Goal: Task Accomplishment & Management: Manage account settings

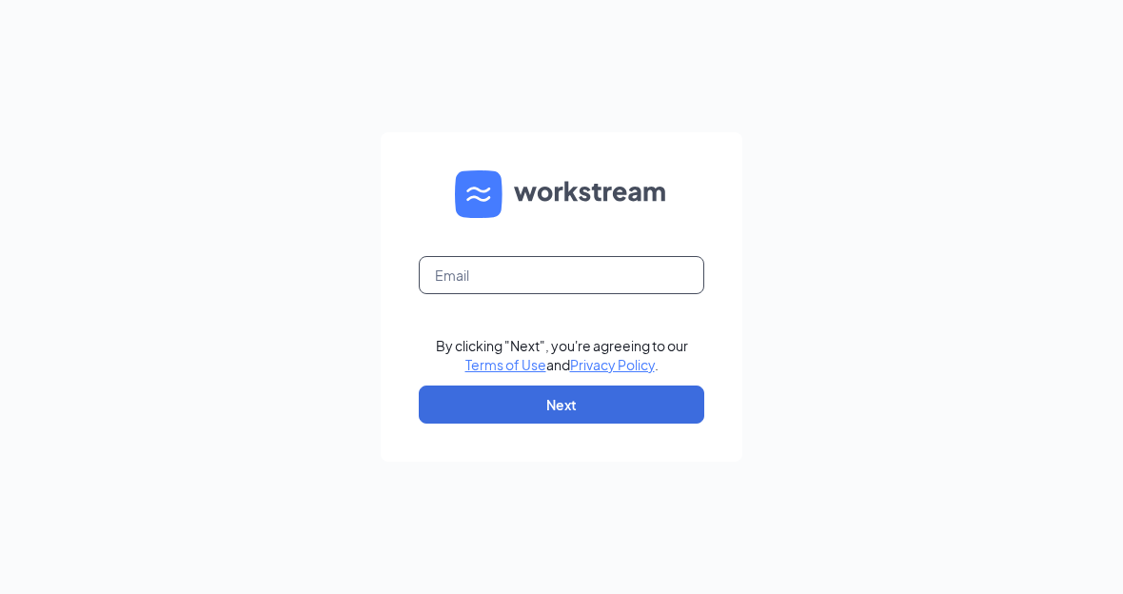
click at [583, 294] on input "text" at bounding box center [561, 275] width 285 height 38
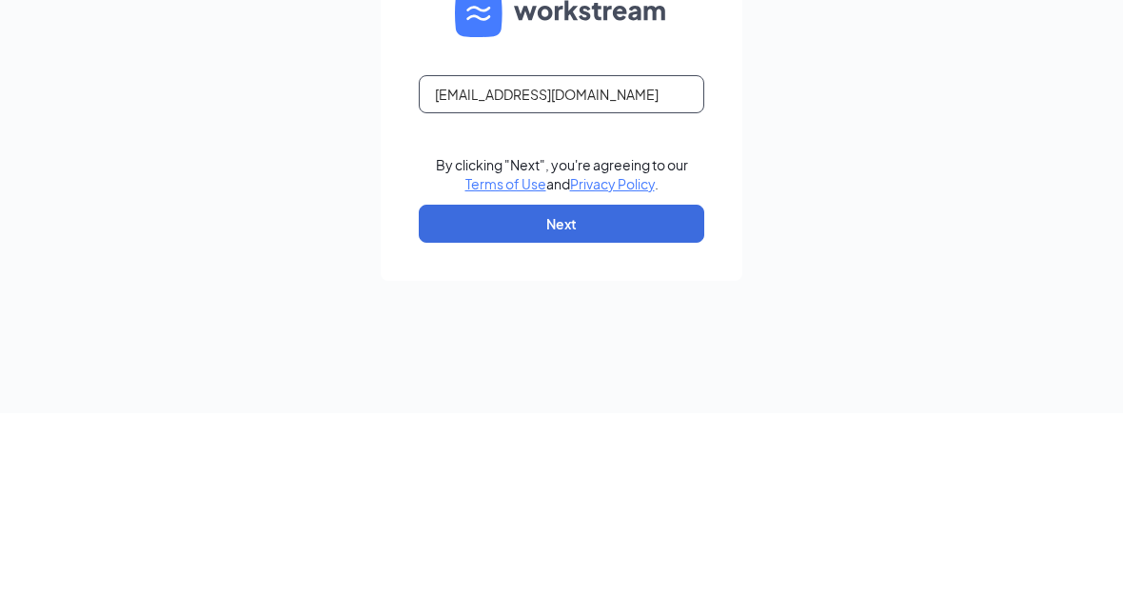
type input "[EMAIL_ADDRESS][DOMAIN_NAME]"
click at [1058, 179] on div "ccbolan@yahoo.com By clicking "Next", you're agreeing to our Terms of Use and P…" at bounding box center [561, 297] width 1123 height 594
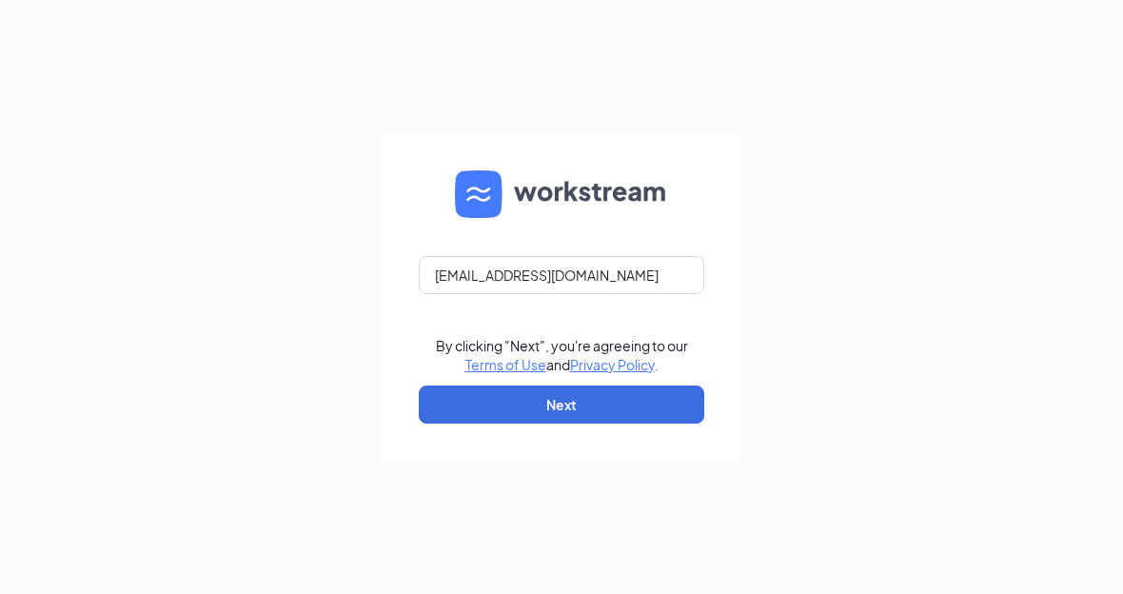
click at [610, 410] on button "Next" at bounding box center [561, 404] width 285 height 38
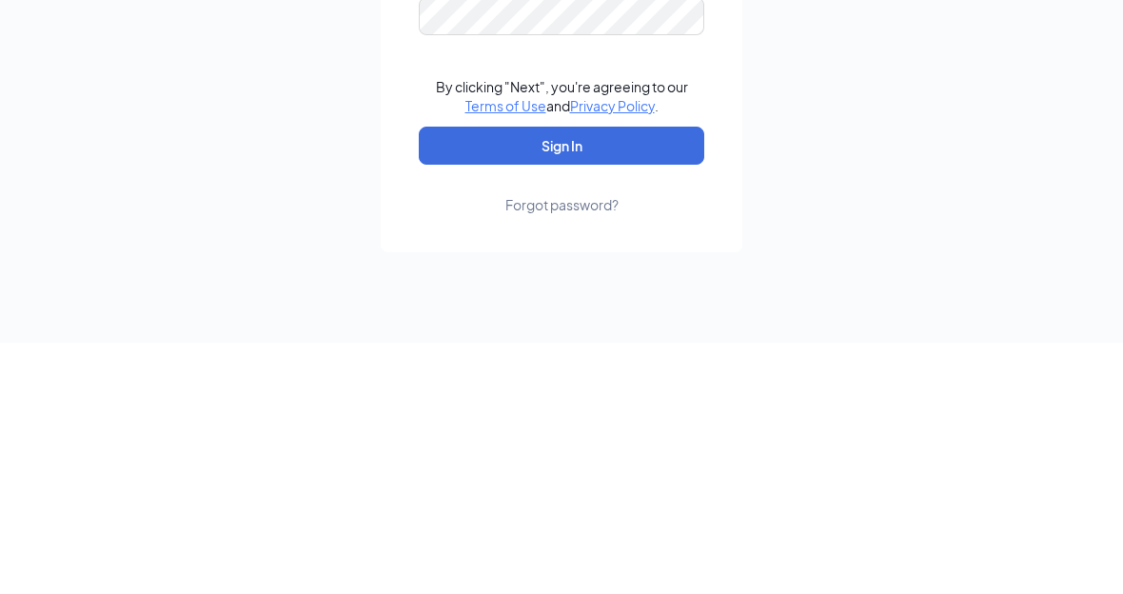
click at [623, 378] on button "Sign In" at bounding box center [561, 397] width 285 height 38
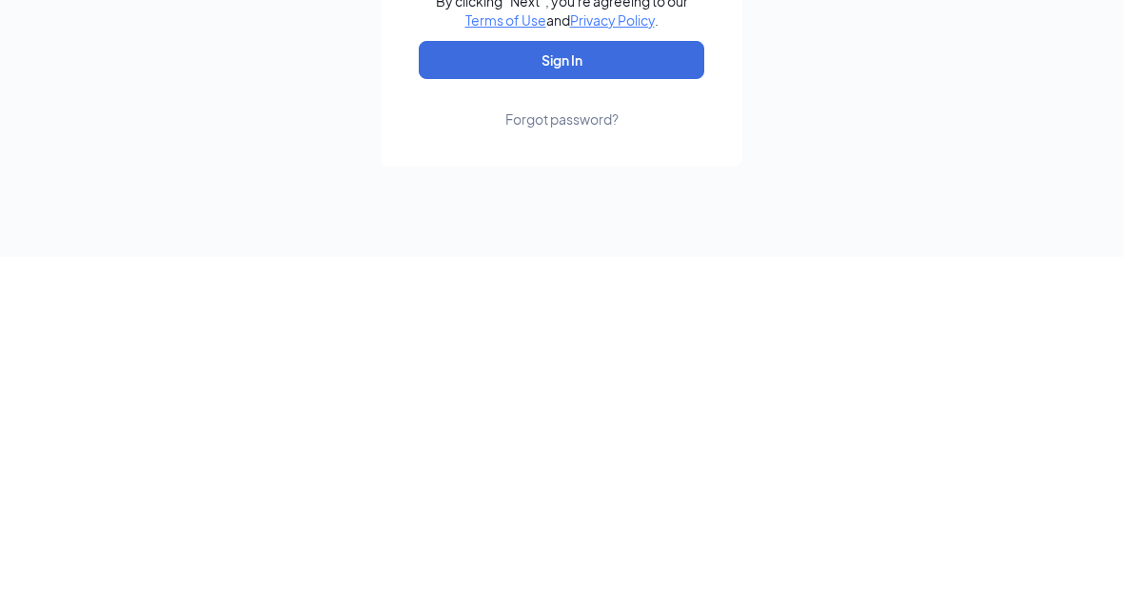
scroll to position [108, 0]
click at [620, 378] on button "Sign In" at bounding box center [561, 397] width 285 height 38
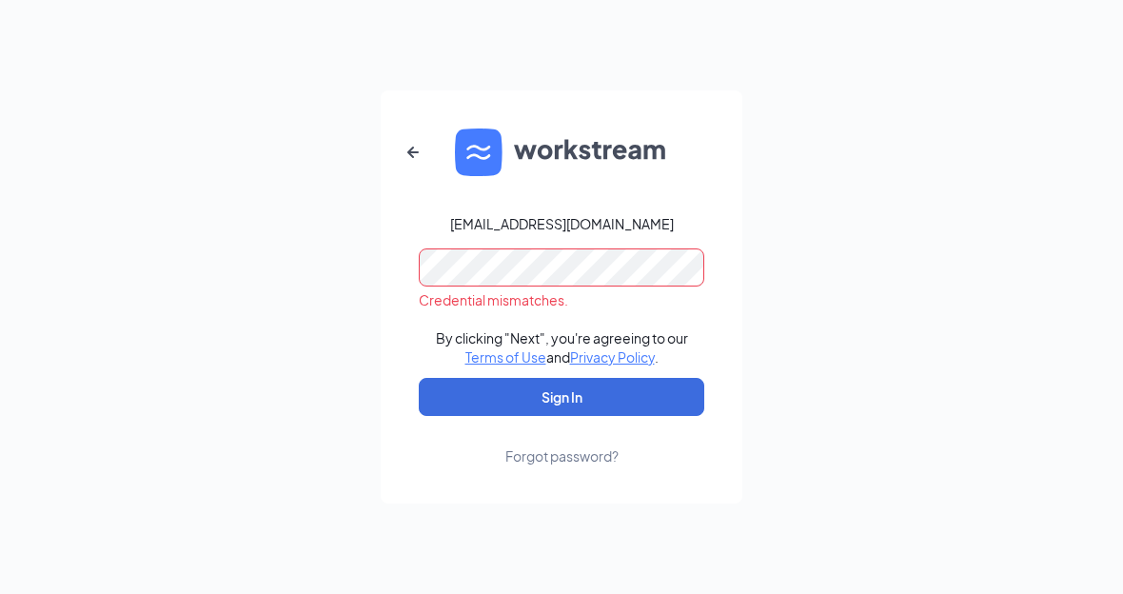
click at [620, 390] on button "Sign In" at bounding box center [561, 397] width 285 height 38
click at [580, 460] on div "Forgot password?" at bounding box center [561, 455] width 113 height 19
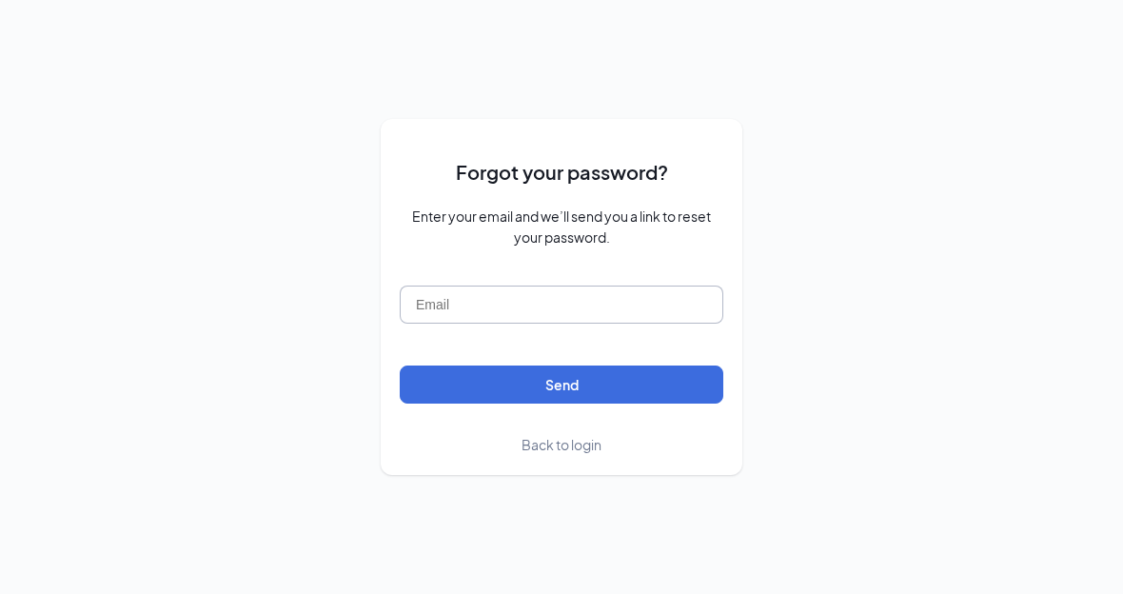
click at [574, 324] on input "text" at bounding box center [562, 304] width 324 height 38
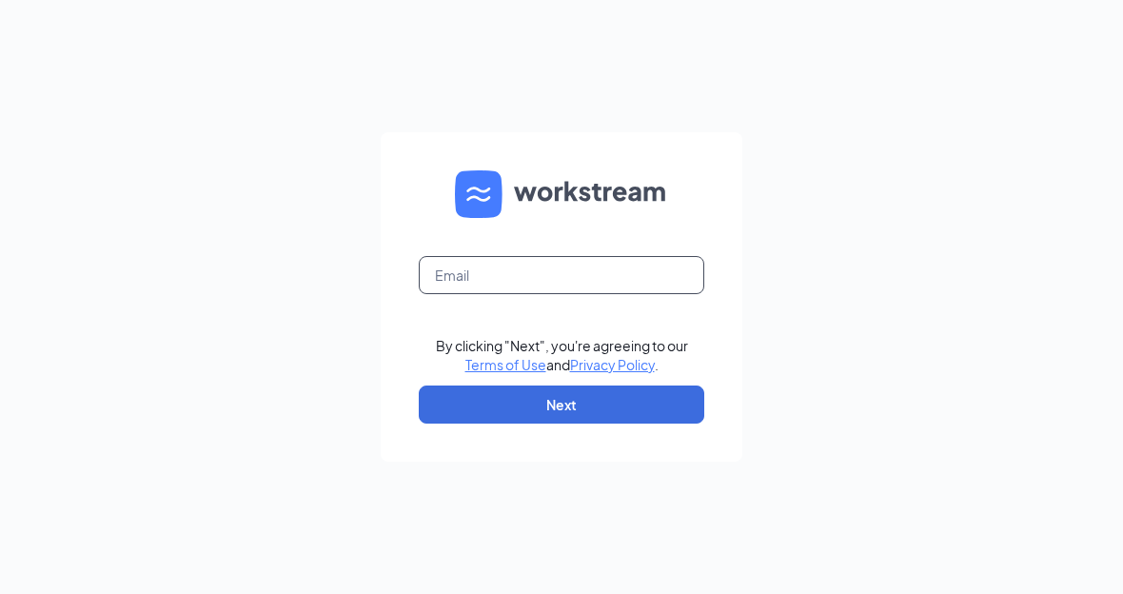
click at [623, 294] on input "text" at bounding box center [561, 275] width 285 height 38
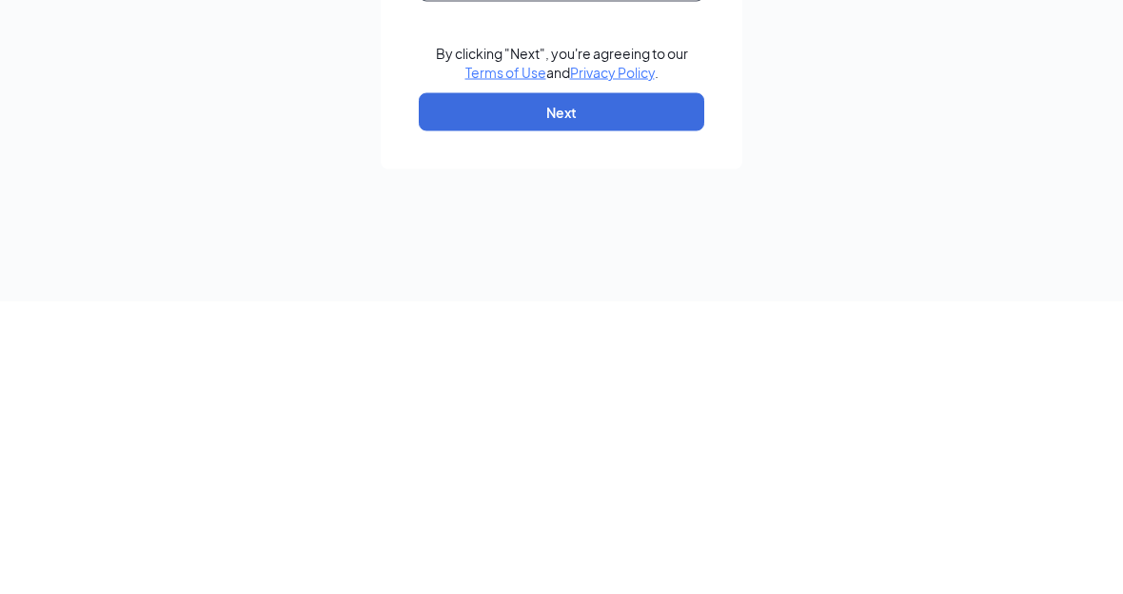
type input "ccbolan@yahoo.com"
click at [623, 385] on button "Next" at bounding box center [561, 404] width 285 height 38
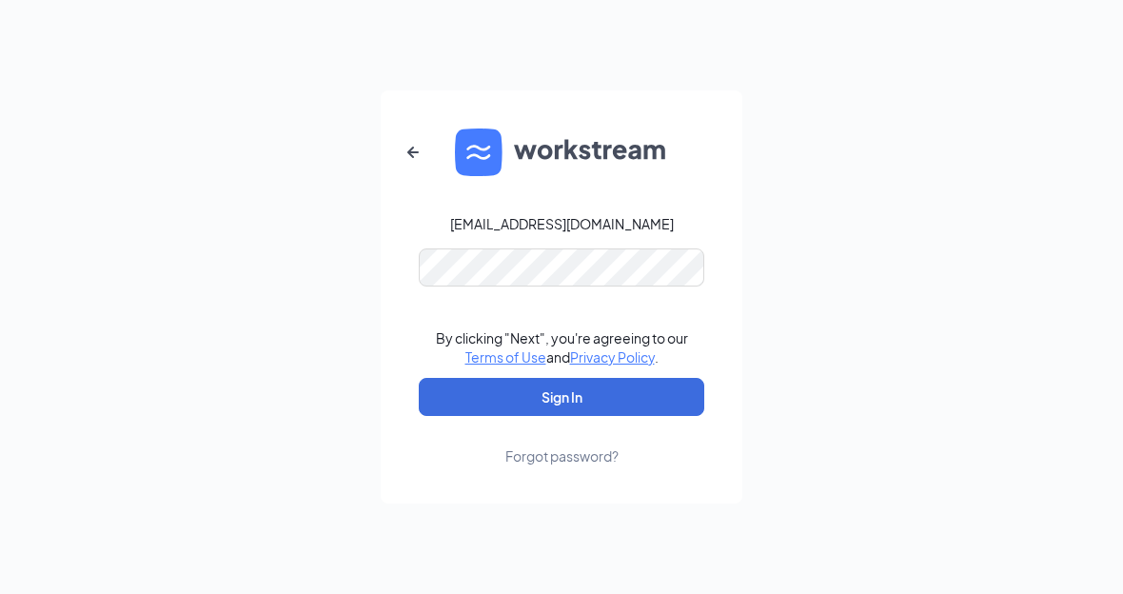
click at [597, 457] on div "Forgot password?" at bounding box center [561, 455] width 113 height 19
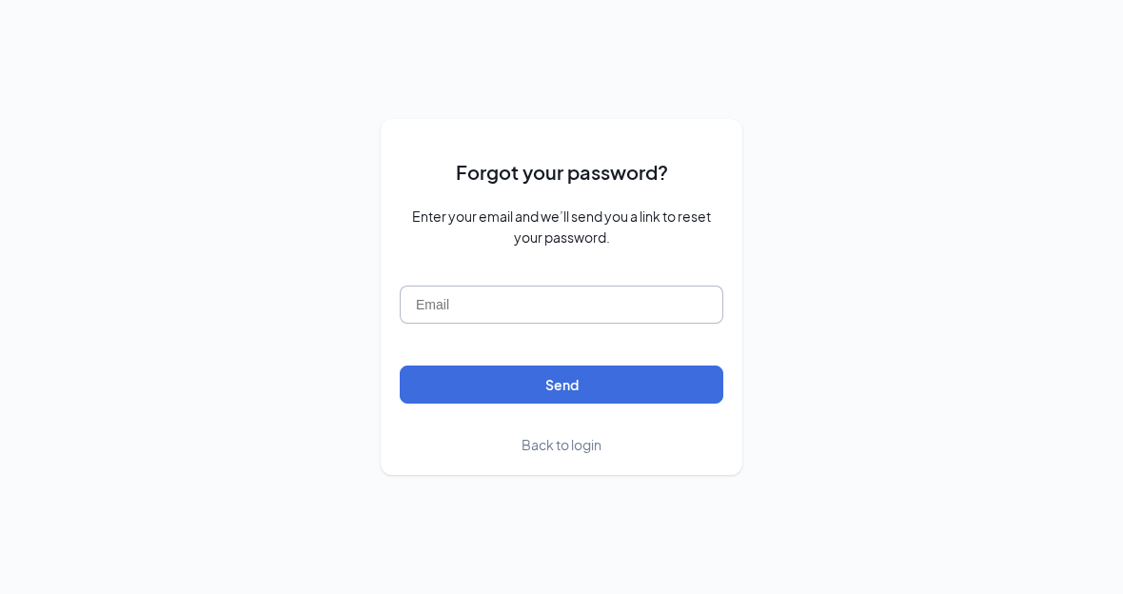
click at [571, 324] on input "text" at bounding box center [562, 304] width 324 height 38
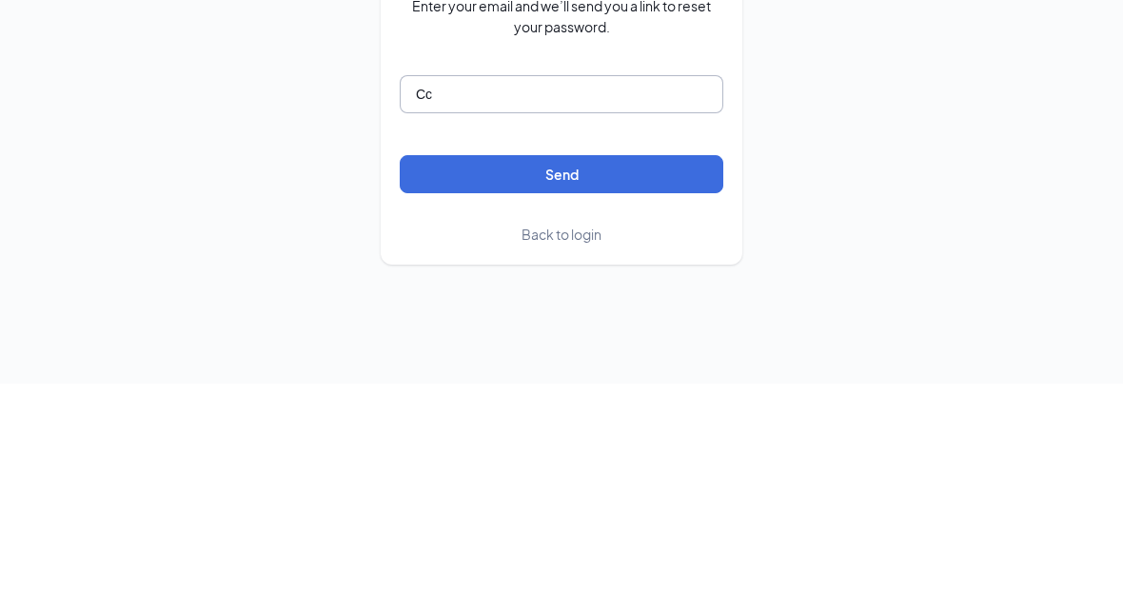
type input "C"
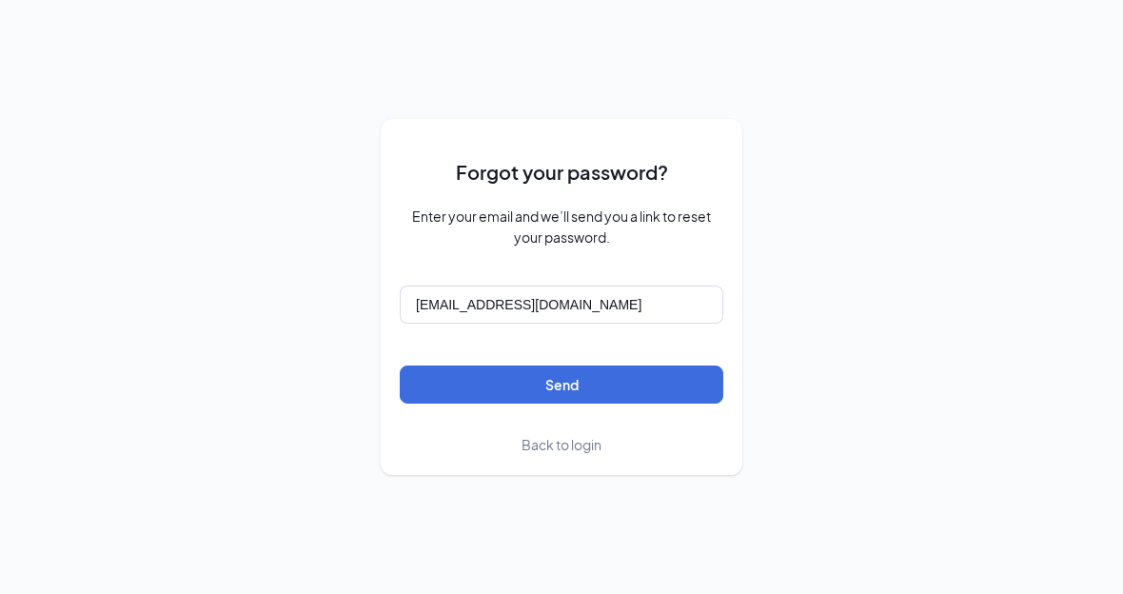
click at [637, 381] on button "Send" at bounding box center [562, 384] width 324 height 38
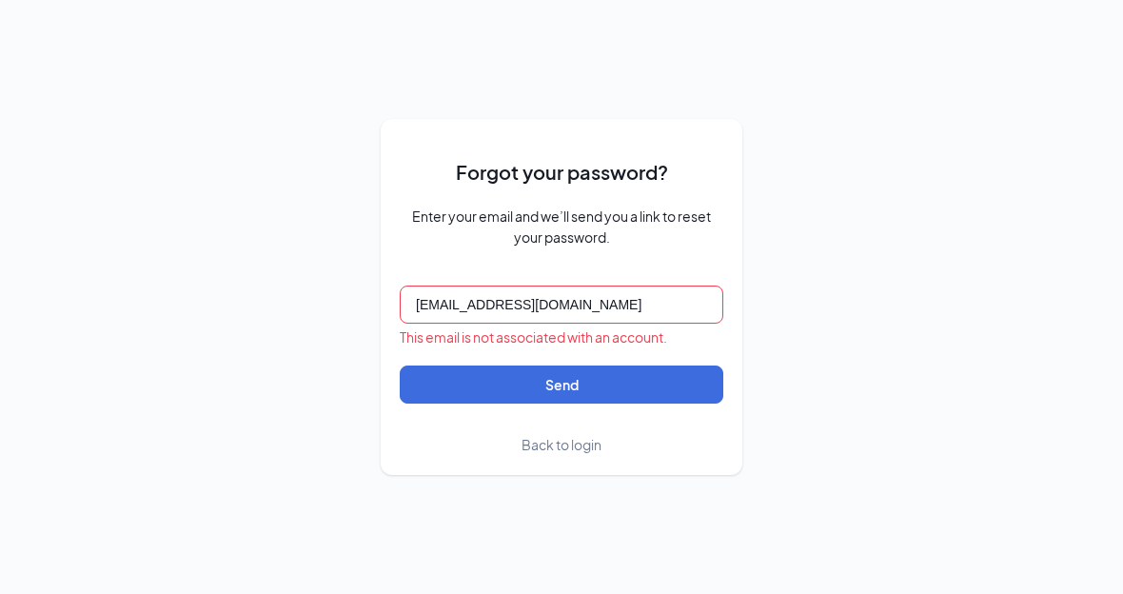
click at [647, 311] on input "ccbolan@yahoo.com" at bounding box center [562, 304] width 324 height 38
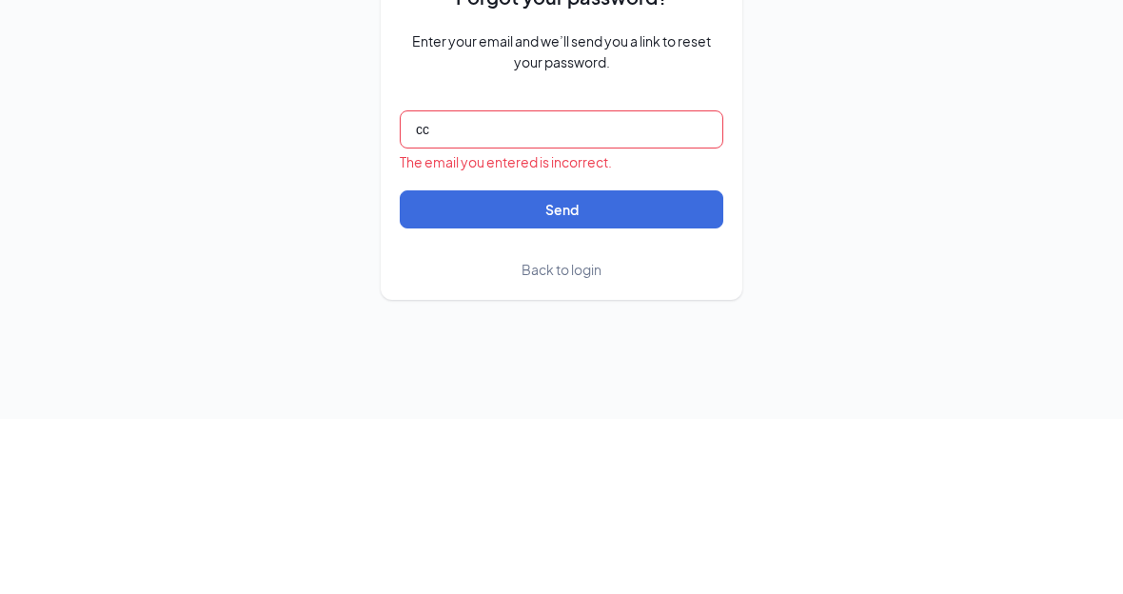
type input "c"
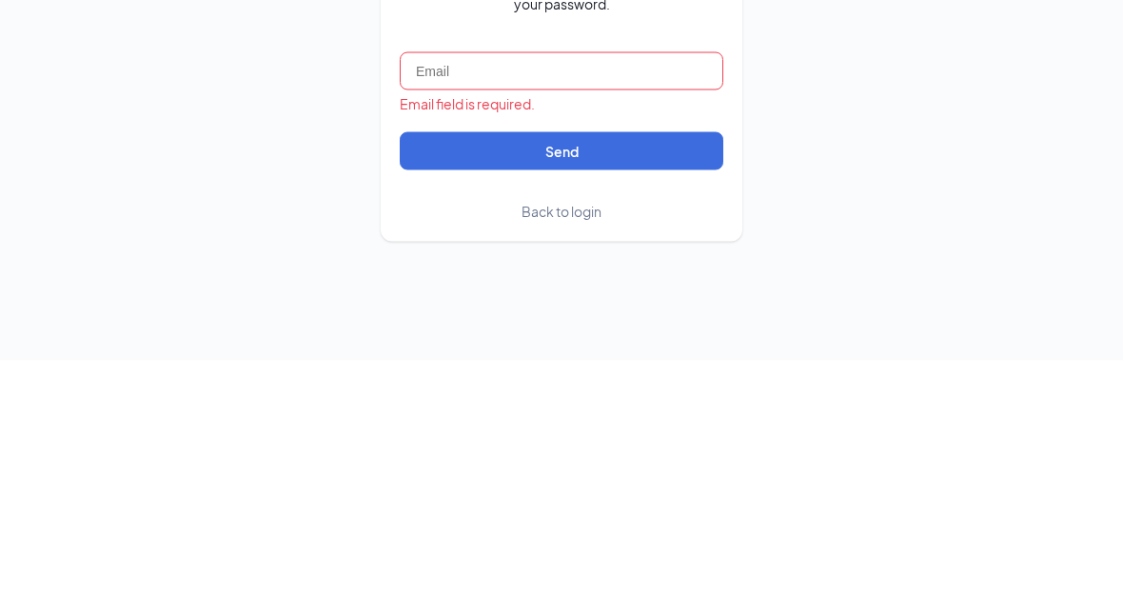
click at [592, 436] on span "Back to login" at bounding box center [561, 444] width 80 height 17
